Goal: Task Accomplishment & Management: Complete application form

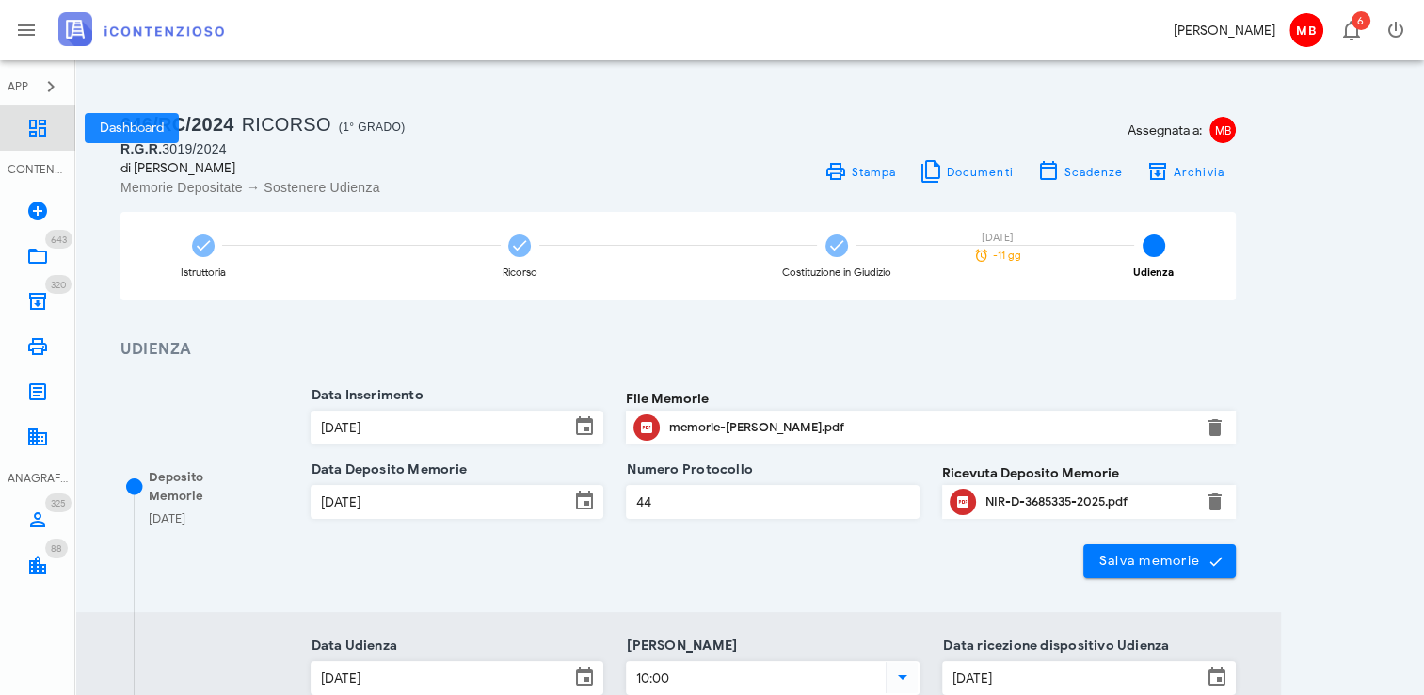
click at [41, 121] on icon at bounding box center [37, 128] width 23 height 23
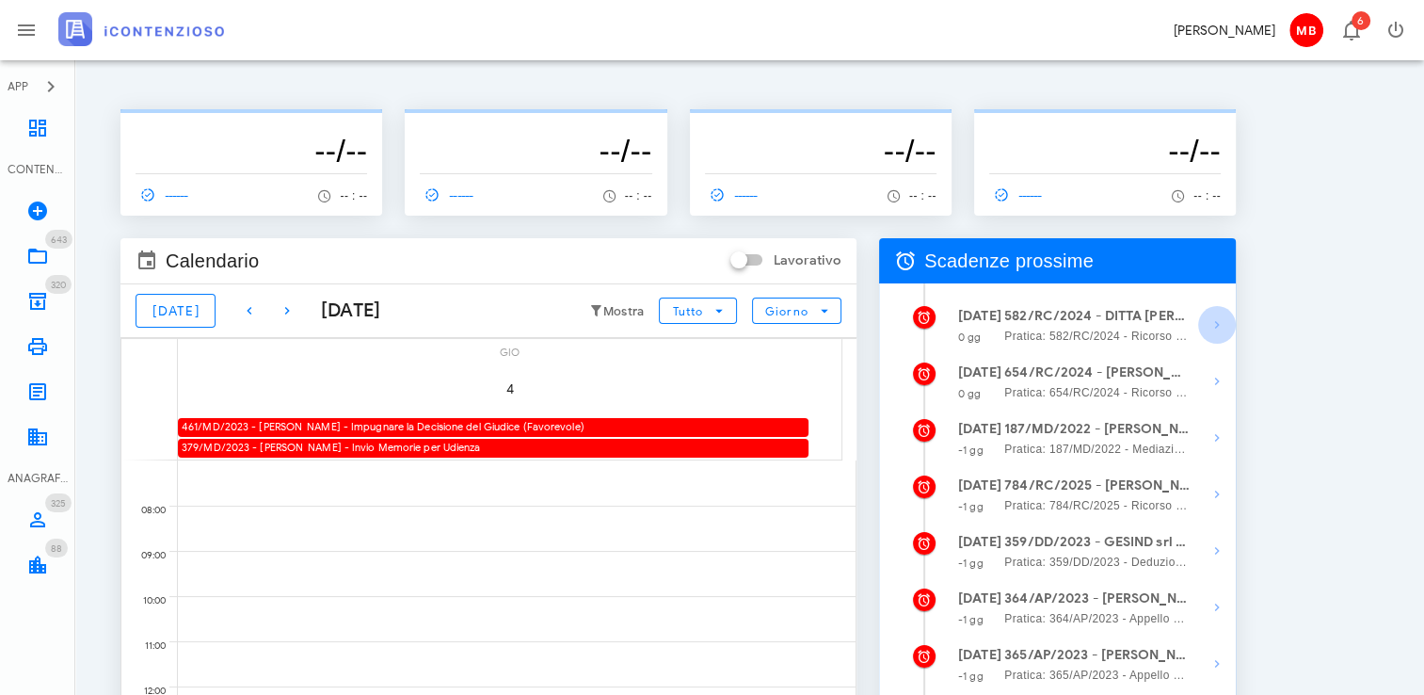
click at [1216, 319] on icon "button" at bounding box center [1217, 325] width 23 height 23
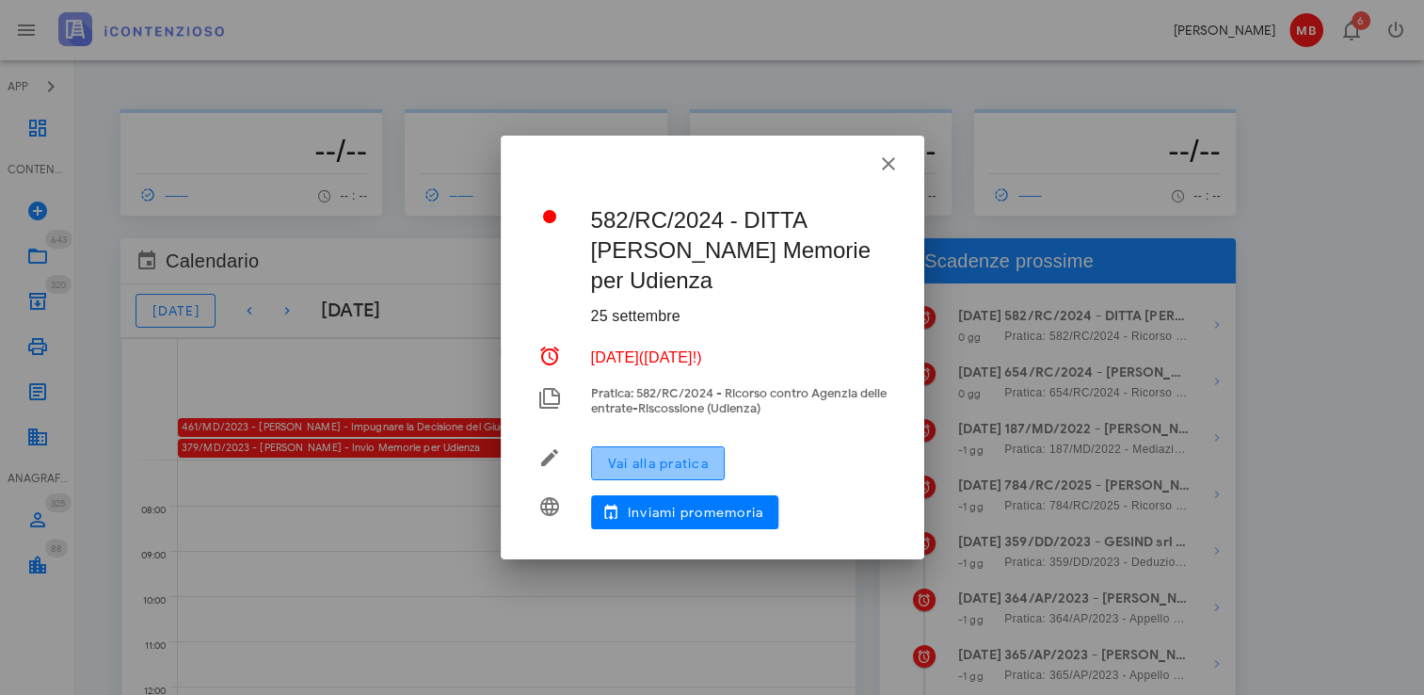
click at [700, 456] on span "Vai alla pratica" at bounding box center [658, 464] width 102 height 16
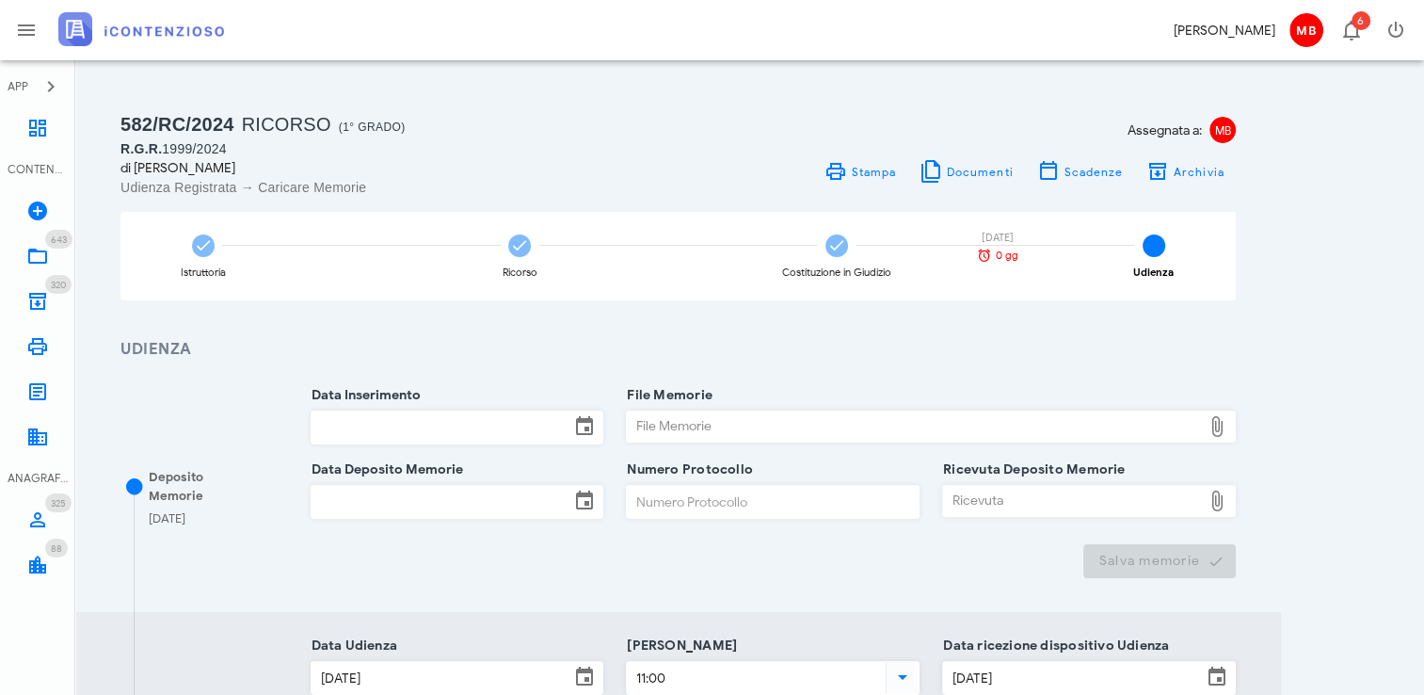
click at [475, 403] on div "Data Inserimento" at bounding box center [458, 432] width 294 height 74
click at [478, 419] on input "Data Inserimento" at bounding box center [441, 427] width 259 height 32
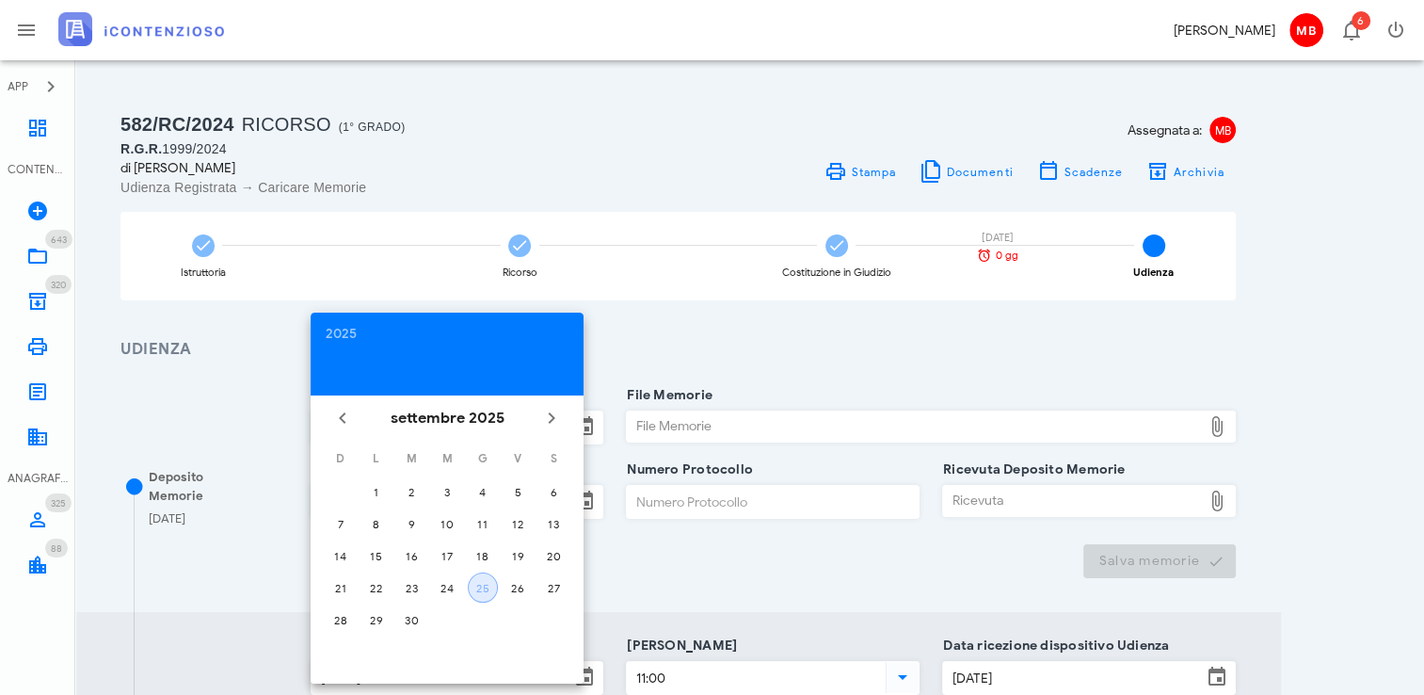
drag, startPoint x: 477, startPoint y: 587, endPoint x: 647, endPoint y: 492, distance: 193.9
click at [486, 581] on div "25" at bounding box center [483, 588] width 28 height 14
type input "25/09/2025"
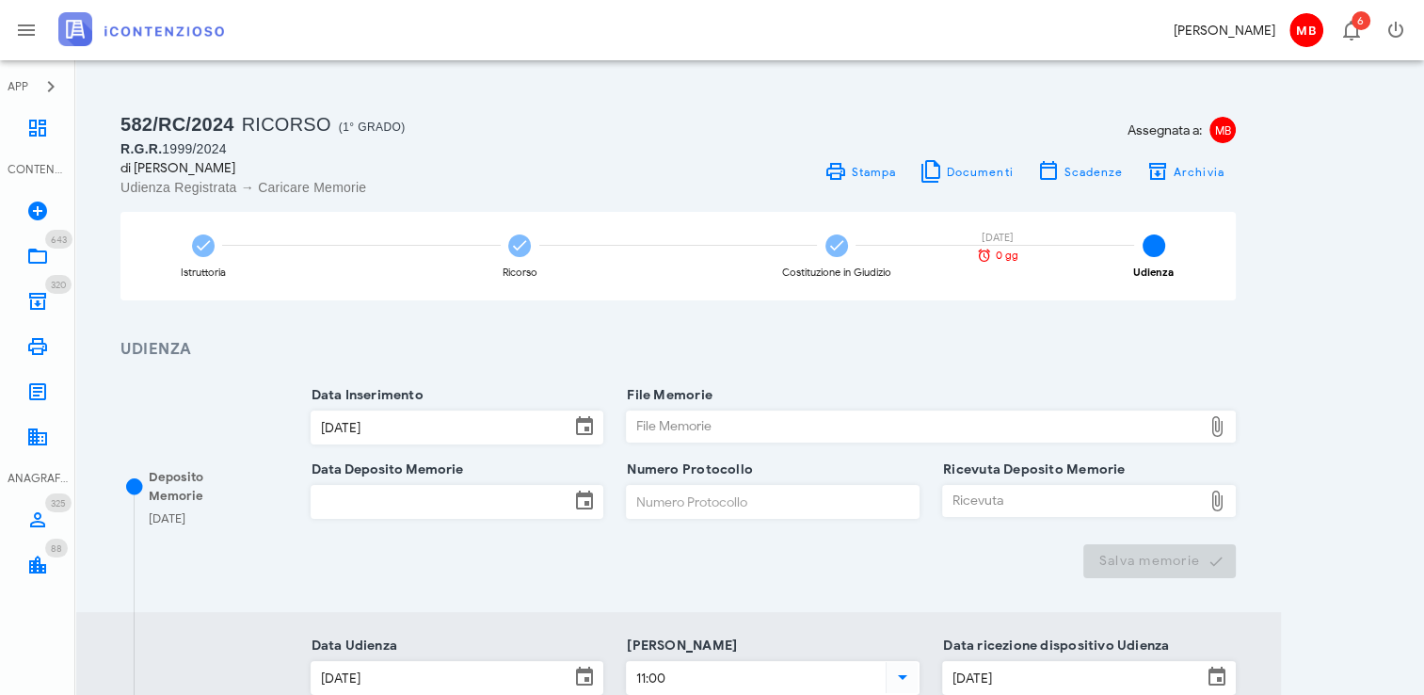
click at [661, 434] on div "File Memorie" at bounding box center [914, 426] width 575 height 30
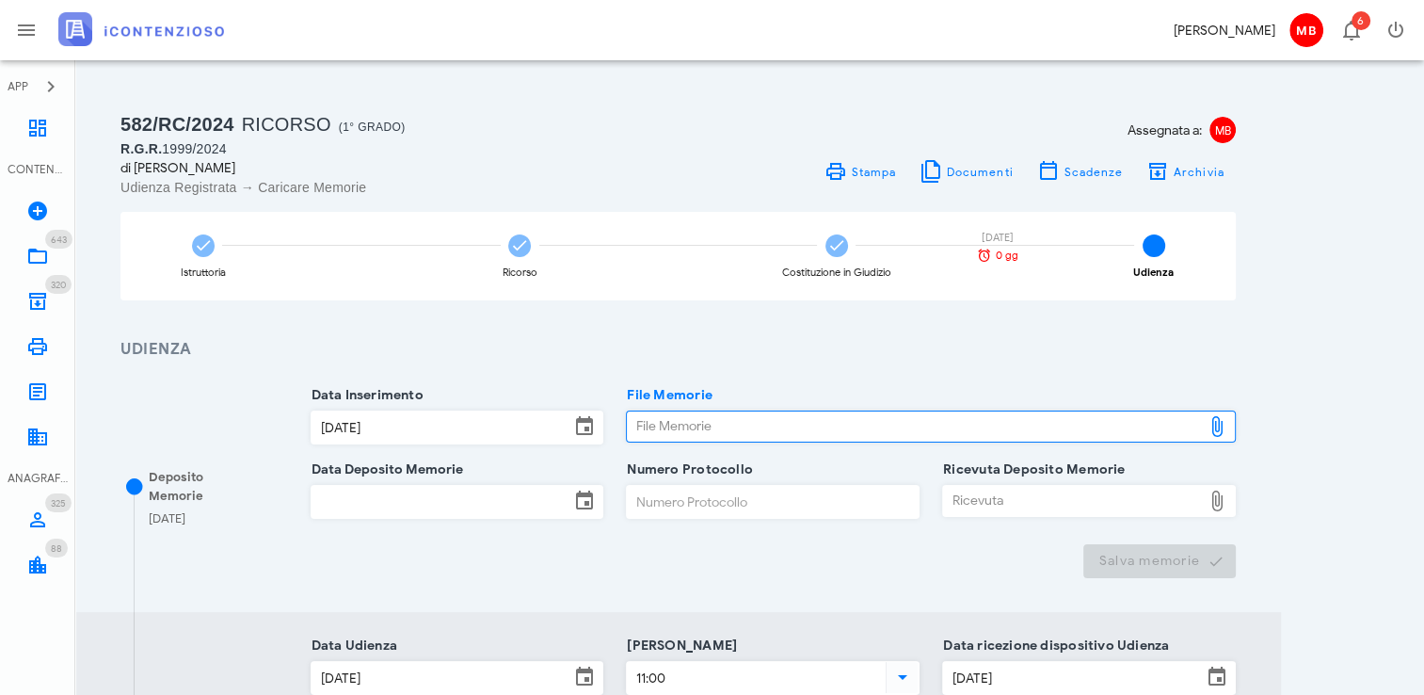
type input "C:\fakepath\memorie_graceffa.pdf"
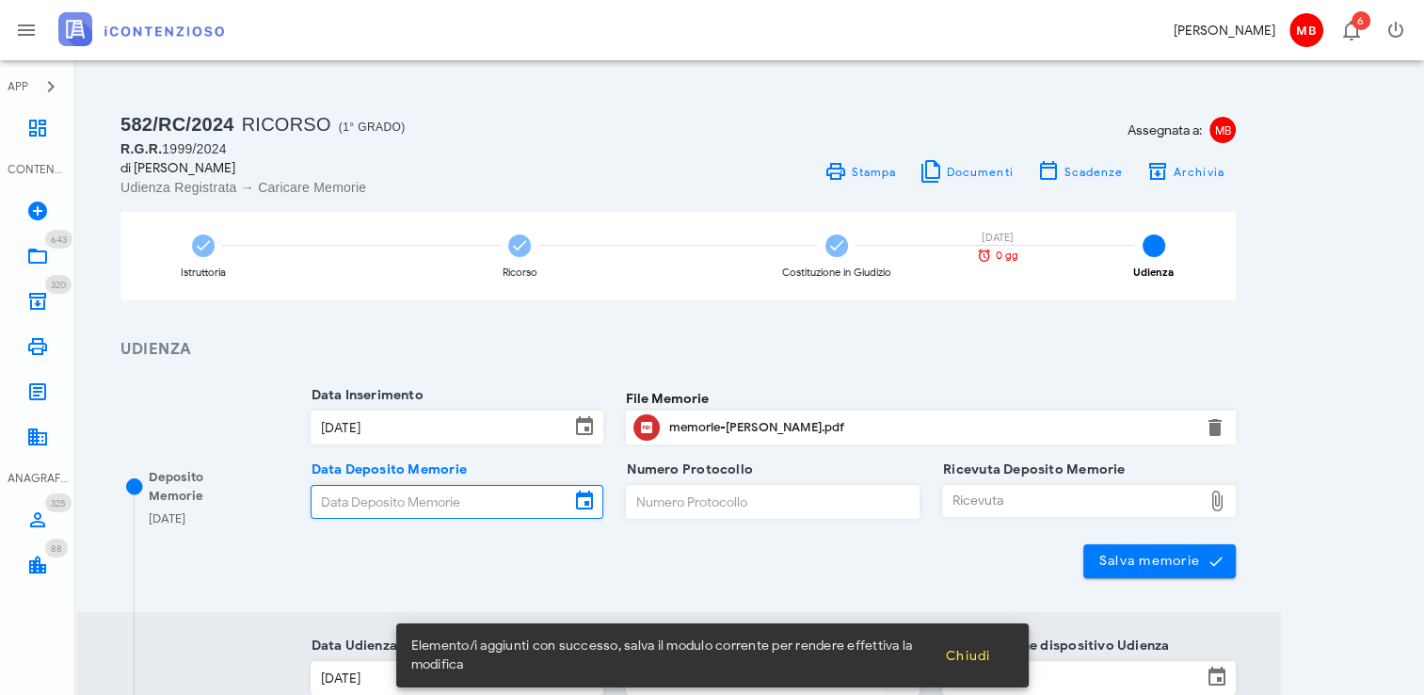
click at [533, 499] on input "Data Deposito Memorie" at bounding box center [441, 502] width 259 height 32
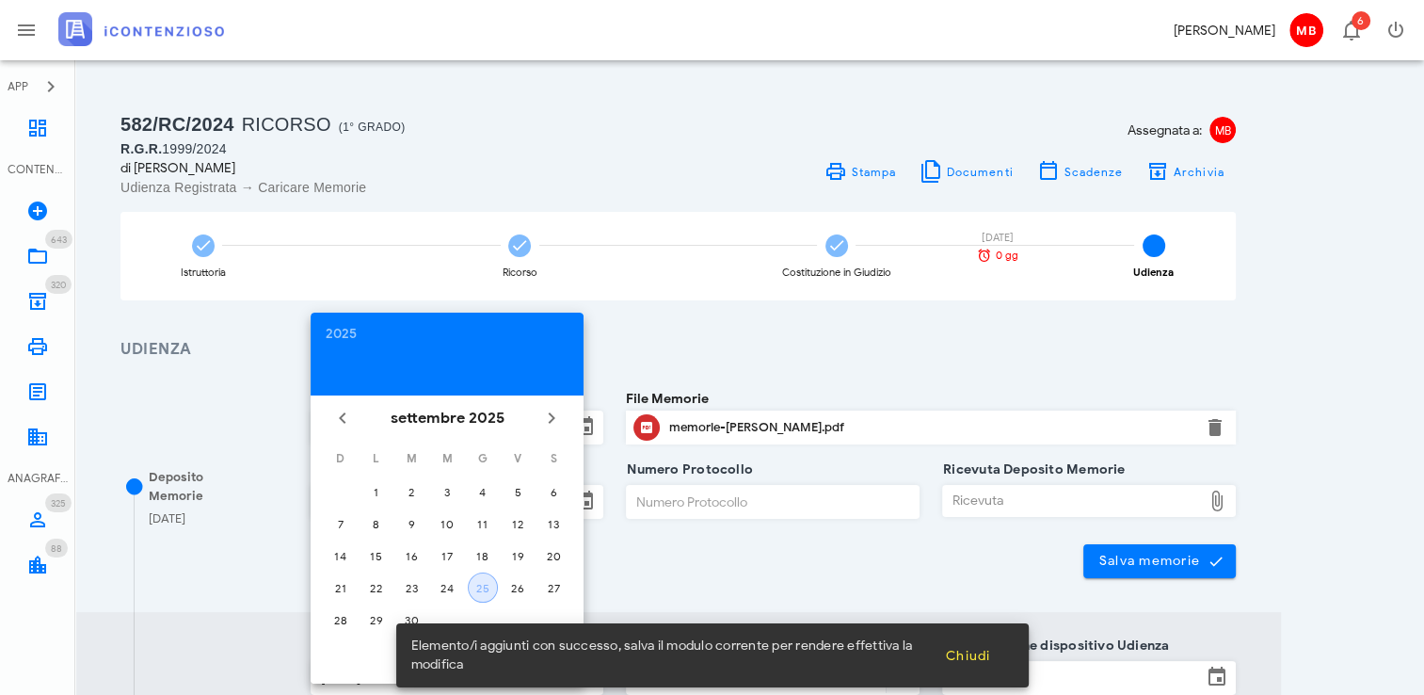
click at [481, 583] on div "25" at bounding box center [483, 588] width 28 height 14
type input "25/09/2025"
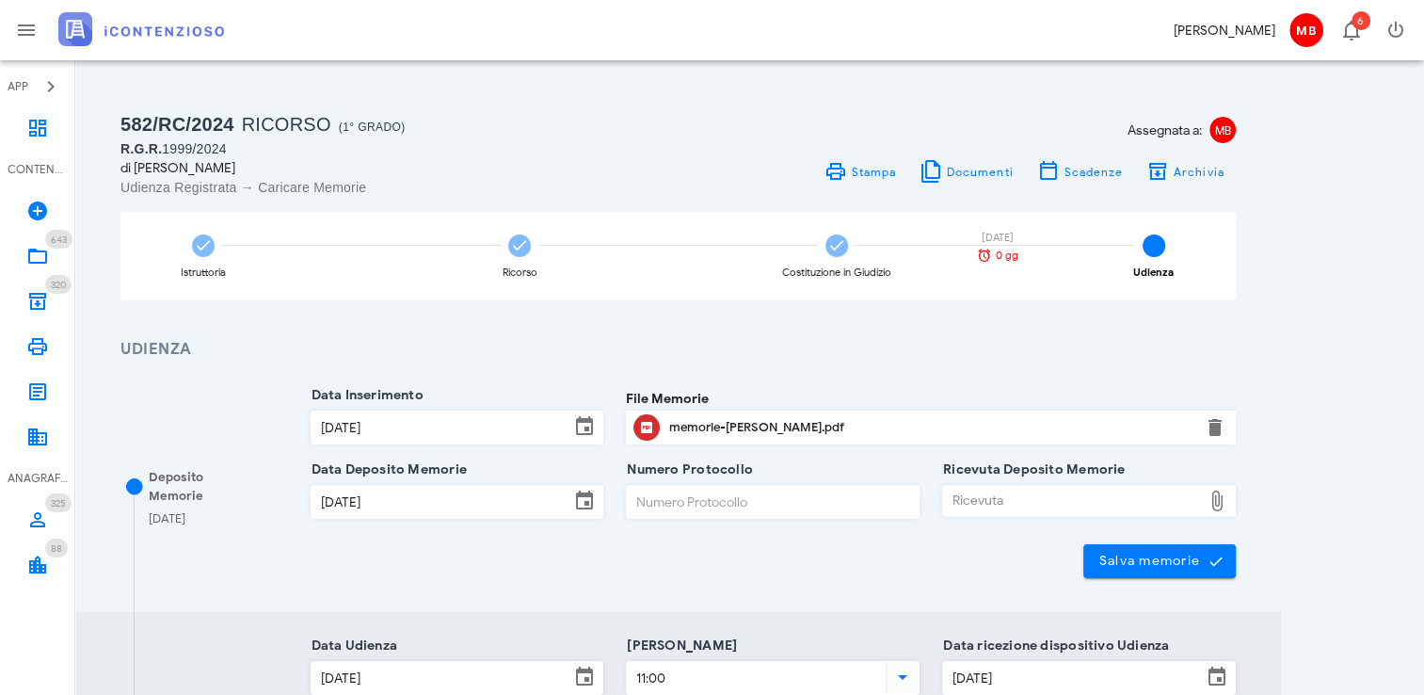
click at [634, 499] on input "Numero Protocollo" at bounding box center [773, 502] width 292 height 32
type input "33"
click at [994, 501] on div "Ricevuta" at bounding box center [1072, 501] width 259 height 30
type input "C:\fakepath\NIR_D-3685468-2025.pdf"
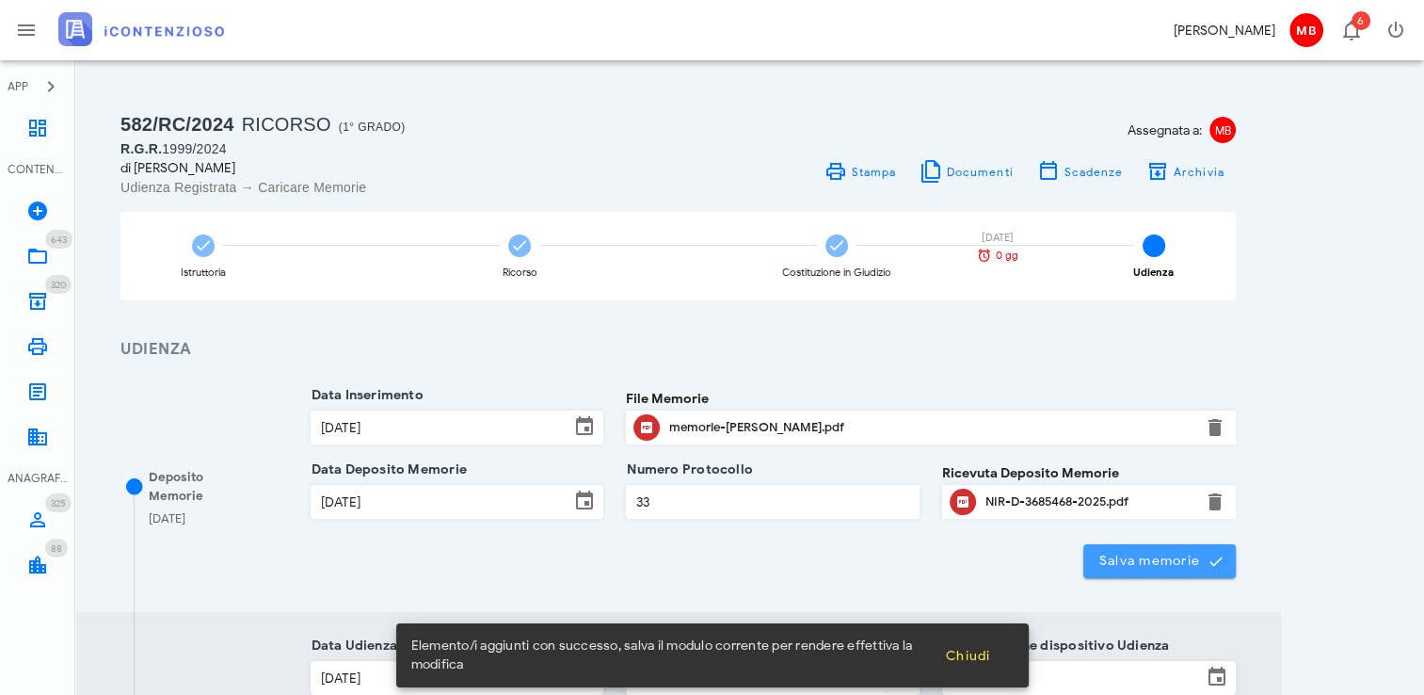
click at [1169, 564] on span "Salva memorie" at bounding box center [1160, 561] width 123 height 17
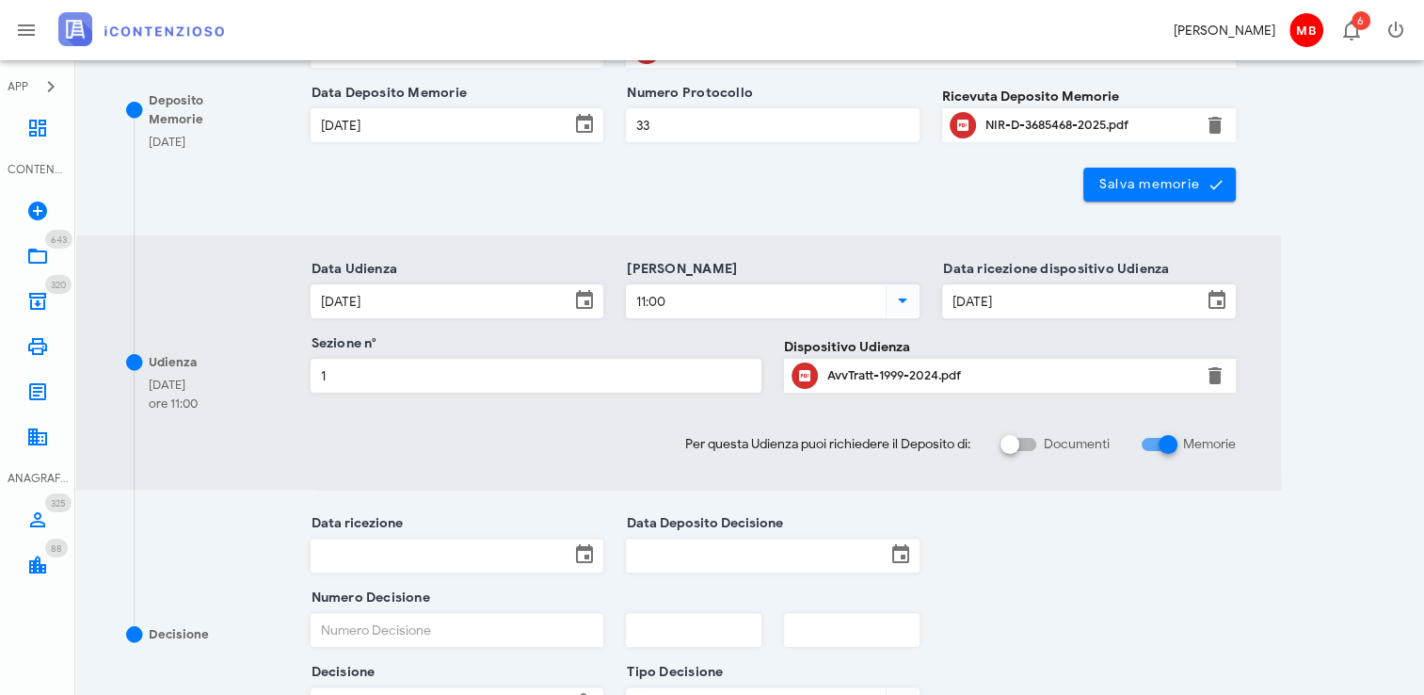
scroll to position [652, 0]
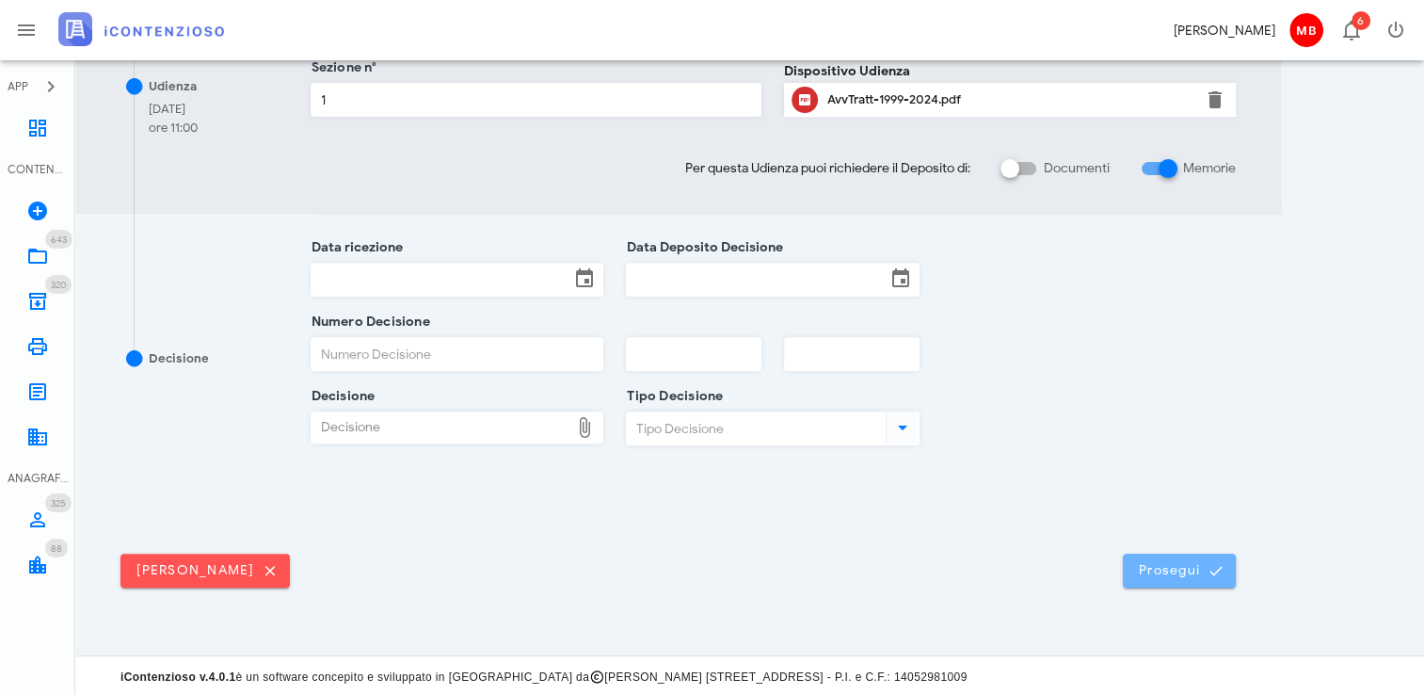
click at [1162, 562] on span "Prosegui" at bounding box center [1179, 570] width 83 height 17
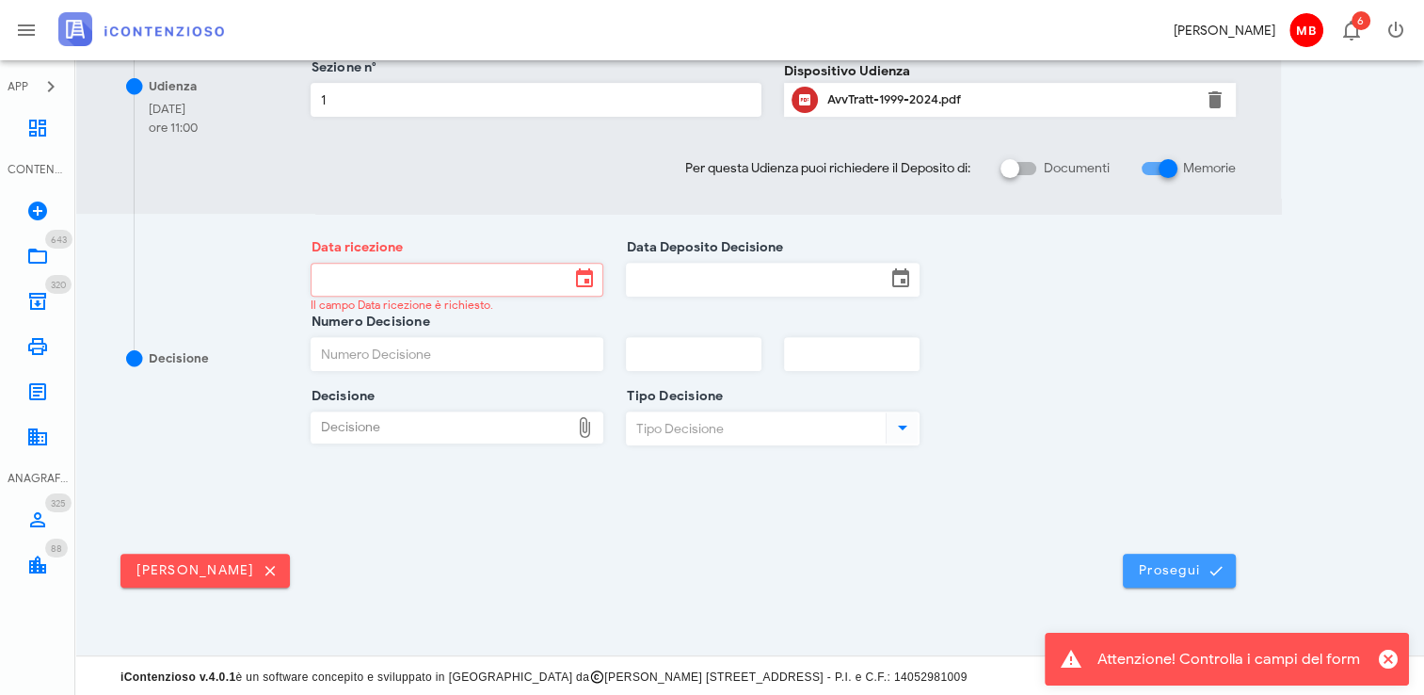
click at [1170, 578] on button "Prosegui" at bounding box center [1179, 571] width 113 height 34
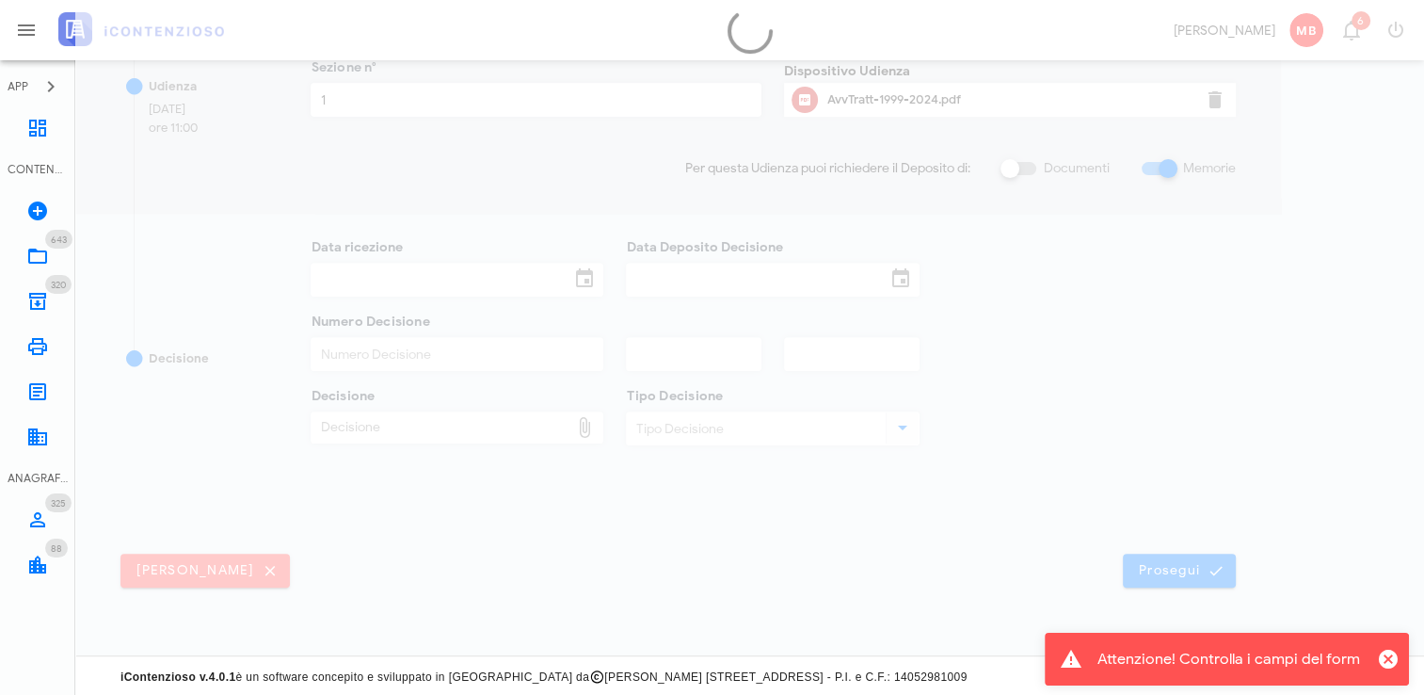
scroll to position [0, 0]
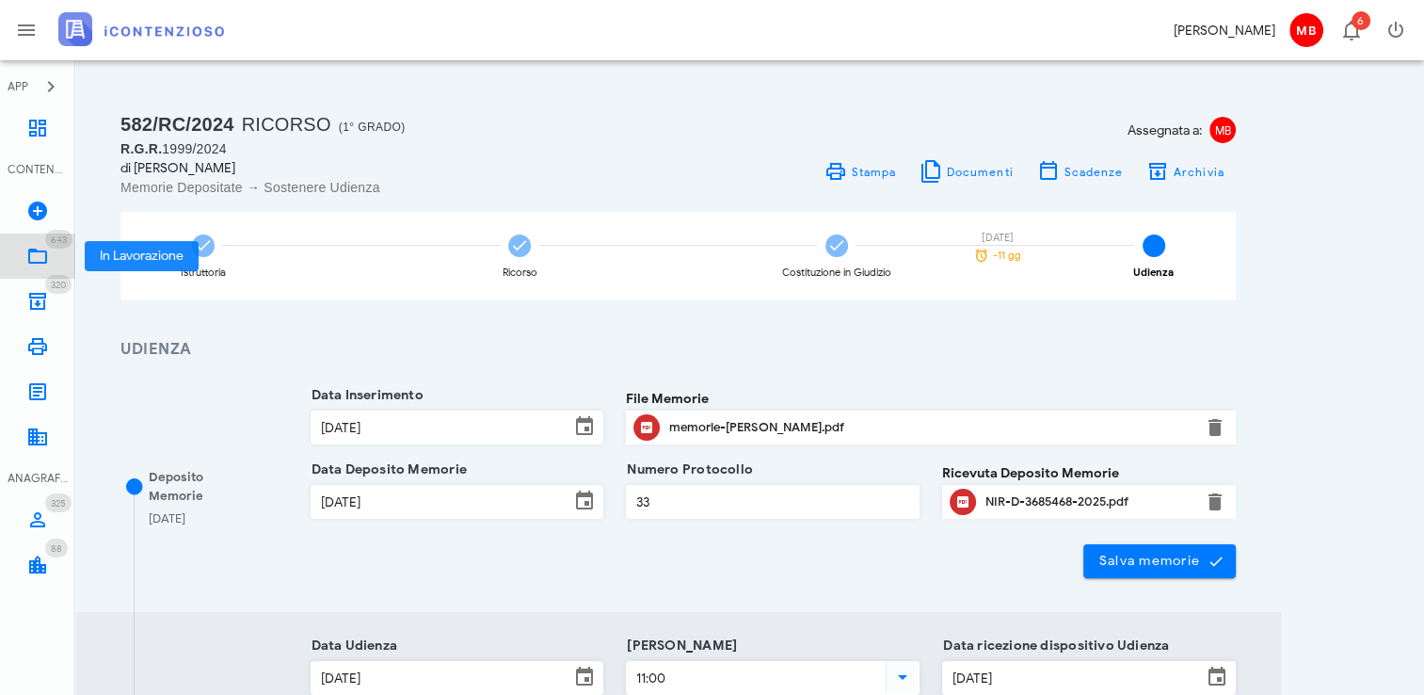
click at [41, 252] on icon at bounding box center [37, 256] width 23 height 23
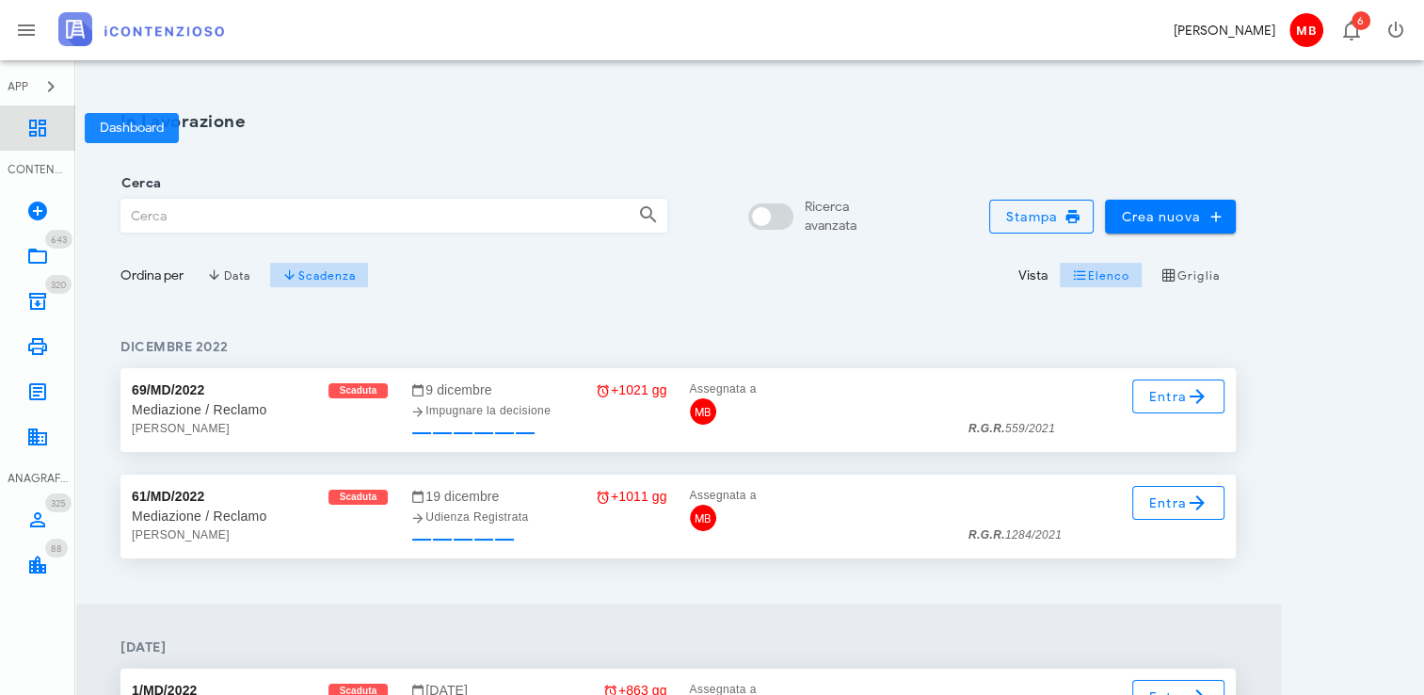
click at [30, 124] on icon at bounding box center [37, 128] width 23 height 23
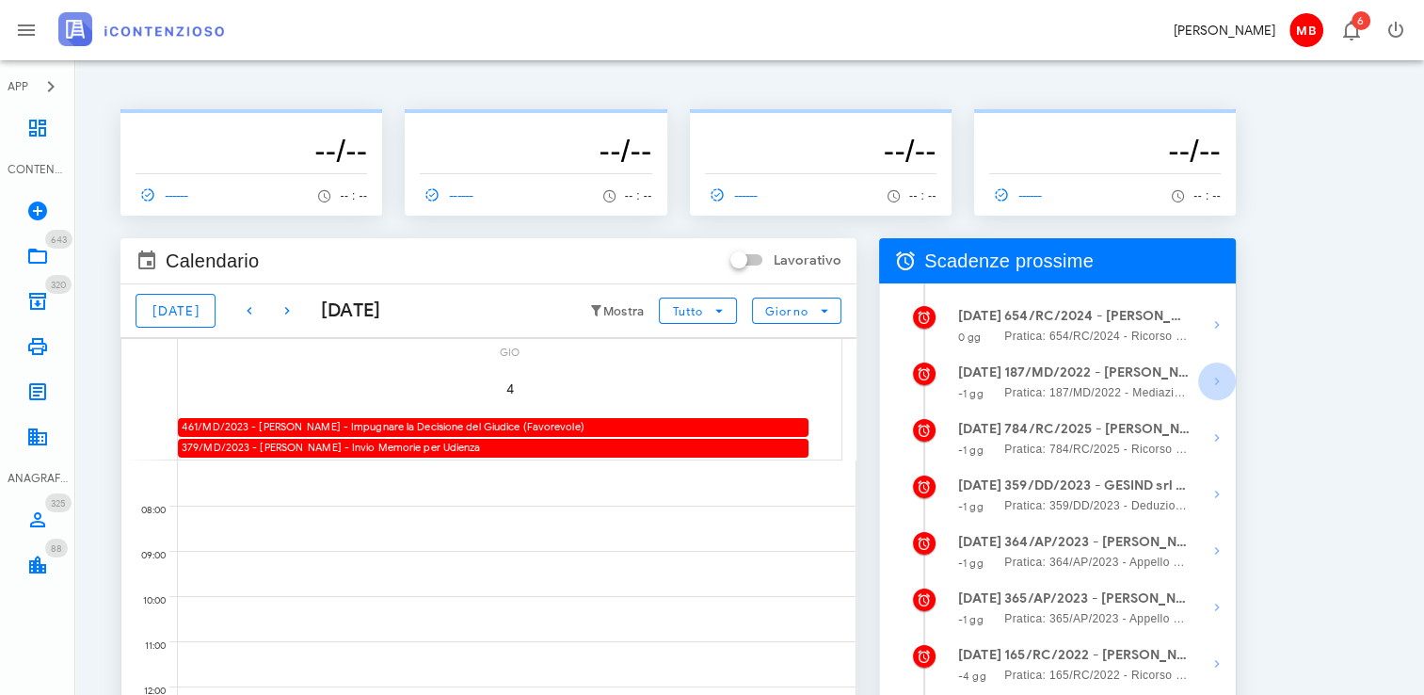
click at [1215, 382] on icon "button" at bounding box center [1217, 381] width 23 height 23
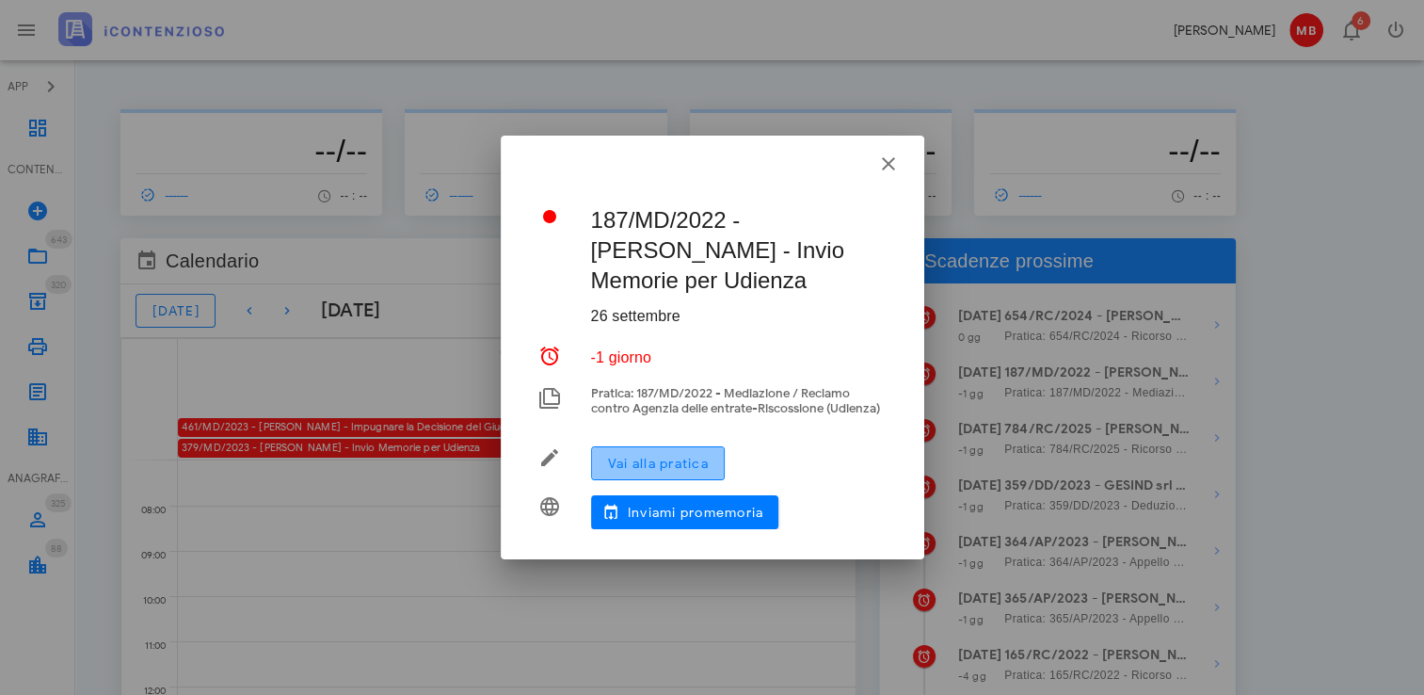
click at [666, 458] on span "Vai alla pratica" at bounding box center [658, 464] width 102 height 16
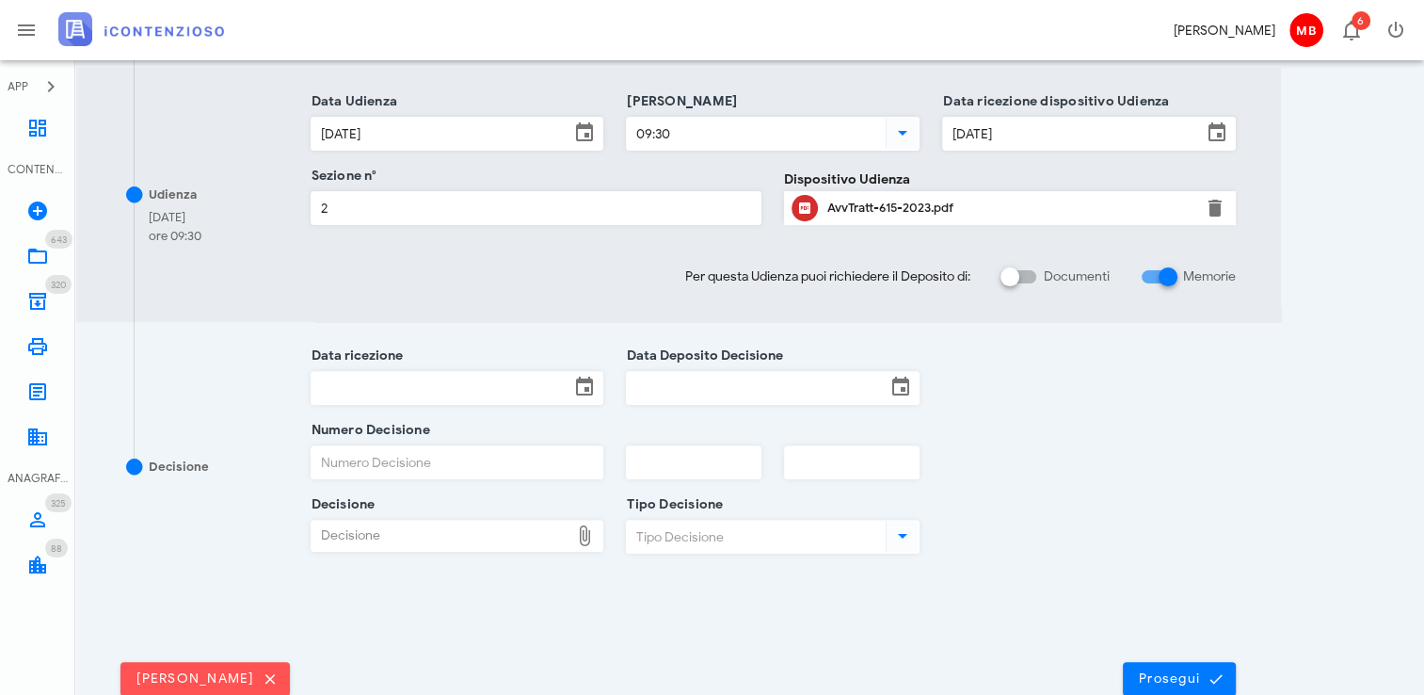
scroll to position [652, 0]
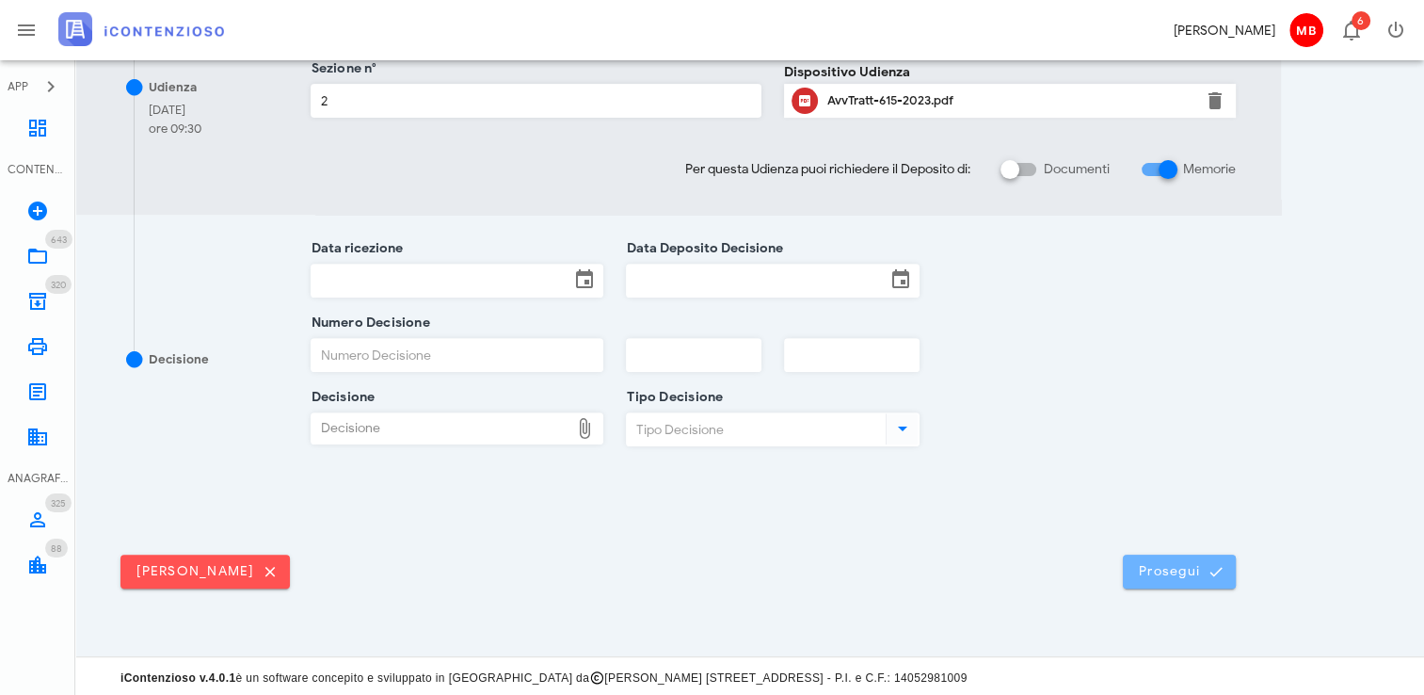
click at [1194, 575] on span "Prosegui" at bounding box center [1179, 571] width 83 height 17
click at [1198, 584] on button "Prosegui" at bounding box center [1179, 572] width 113 height 34
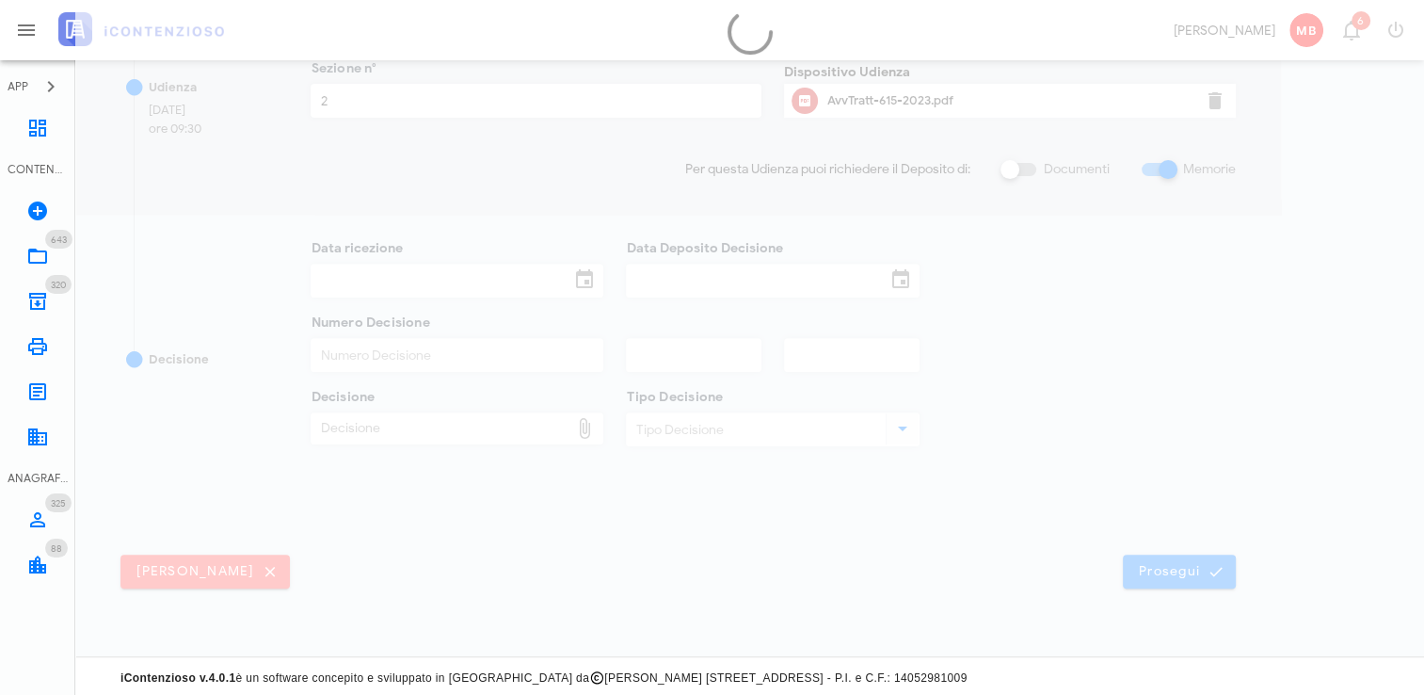
scroll to position [0, 0]
